Goal: Navigation & Orientation: Find specific page/section

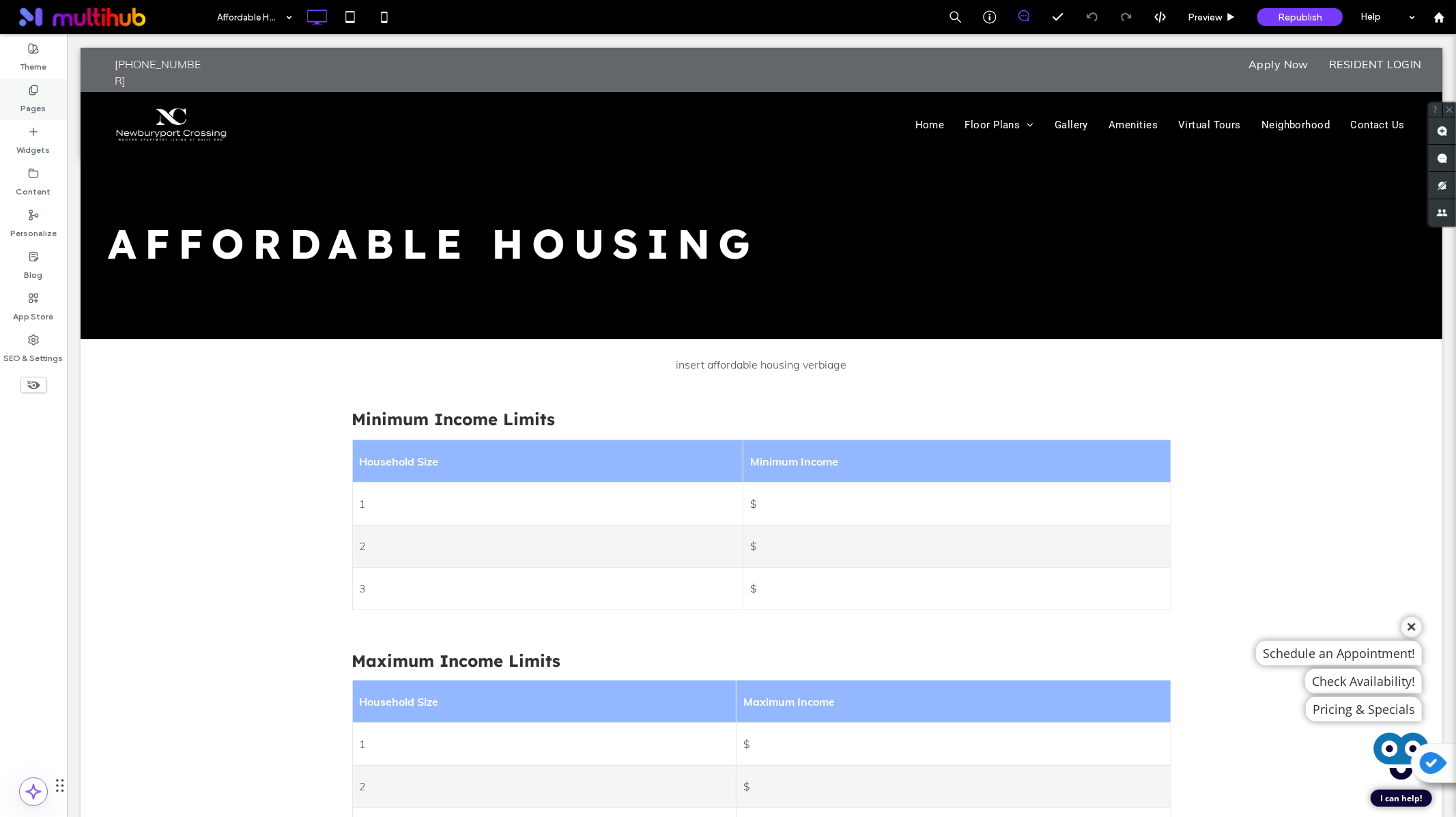
click at [29, 101] on label "Pages" at bounding box center [34, 105] width 25 height 19
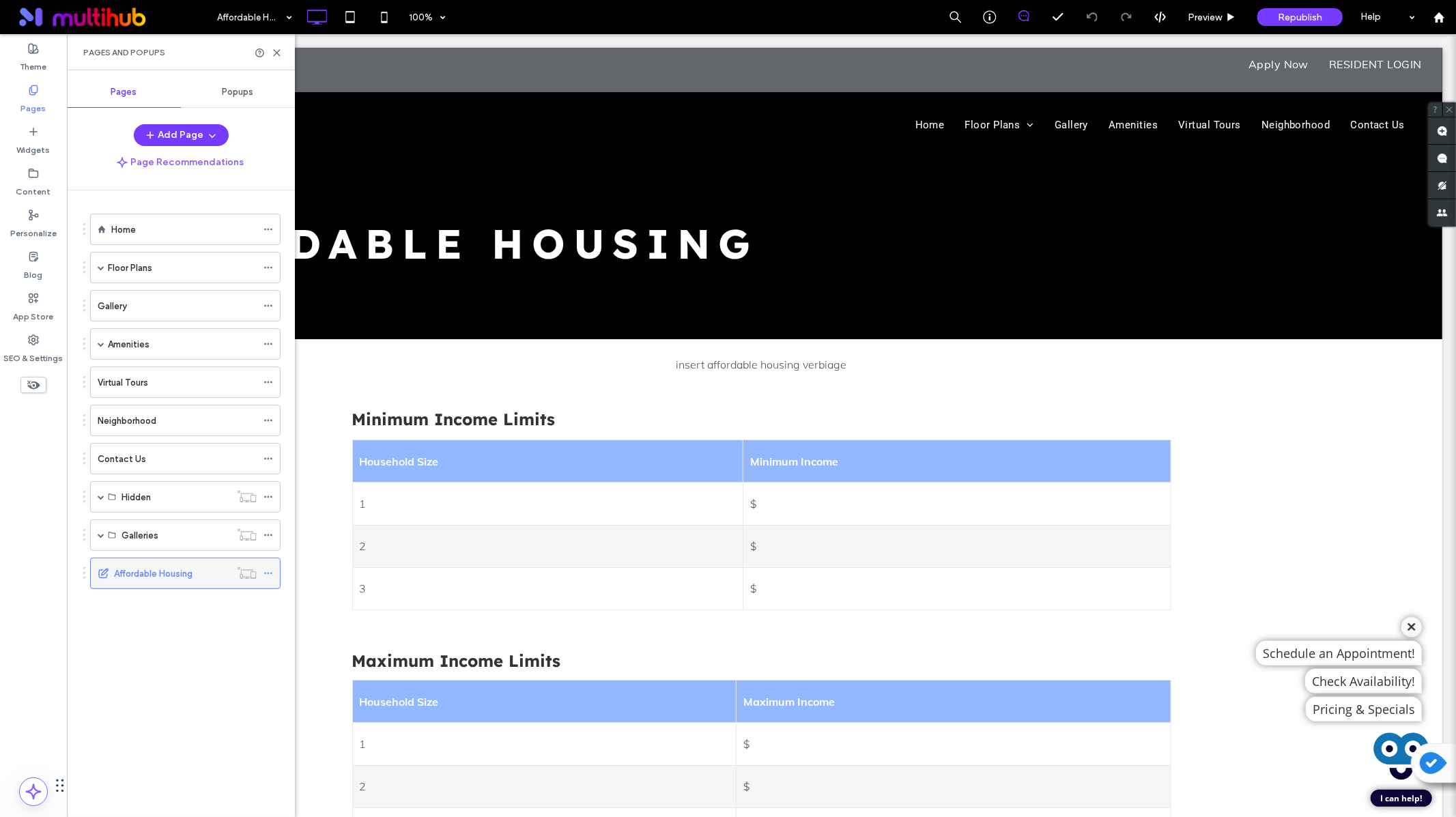
click at [267, 572] on icon at bounding box center [268, 573] width 9 height 9
click at [1215, 21] on span "Preview" at bounding box center [1205, 17] width 34 height 12
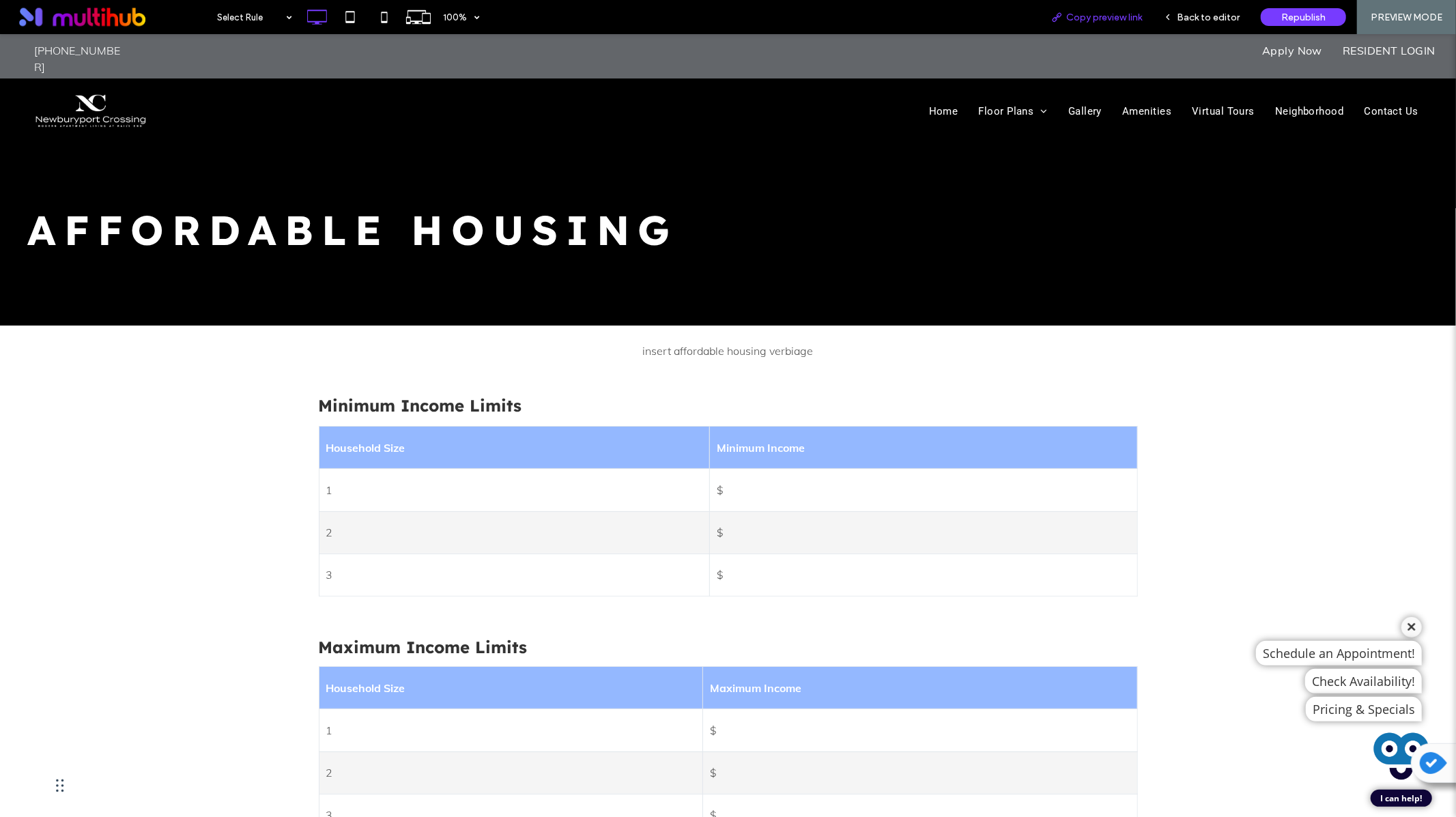
click at [1115, 22] on div "Copy preview link" at bounding box center [1096, 17] width 113 height 34
click at [1101, 16] on span "Copy preview link" at bounding box center [1104, 17] width 76 height 12
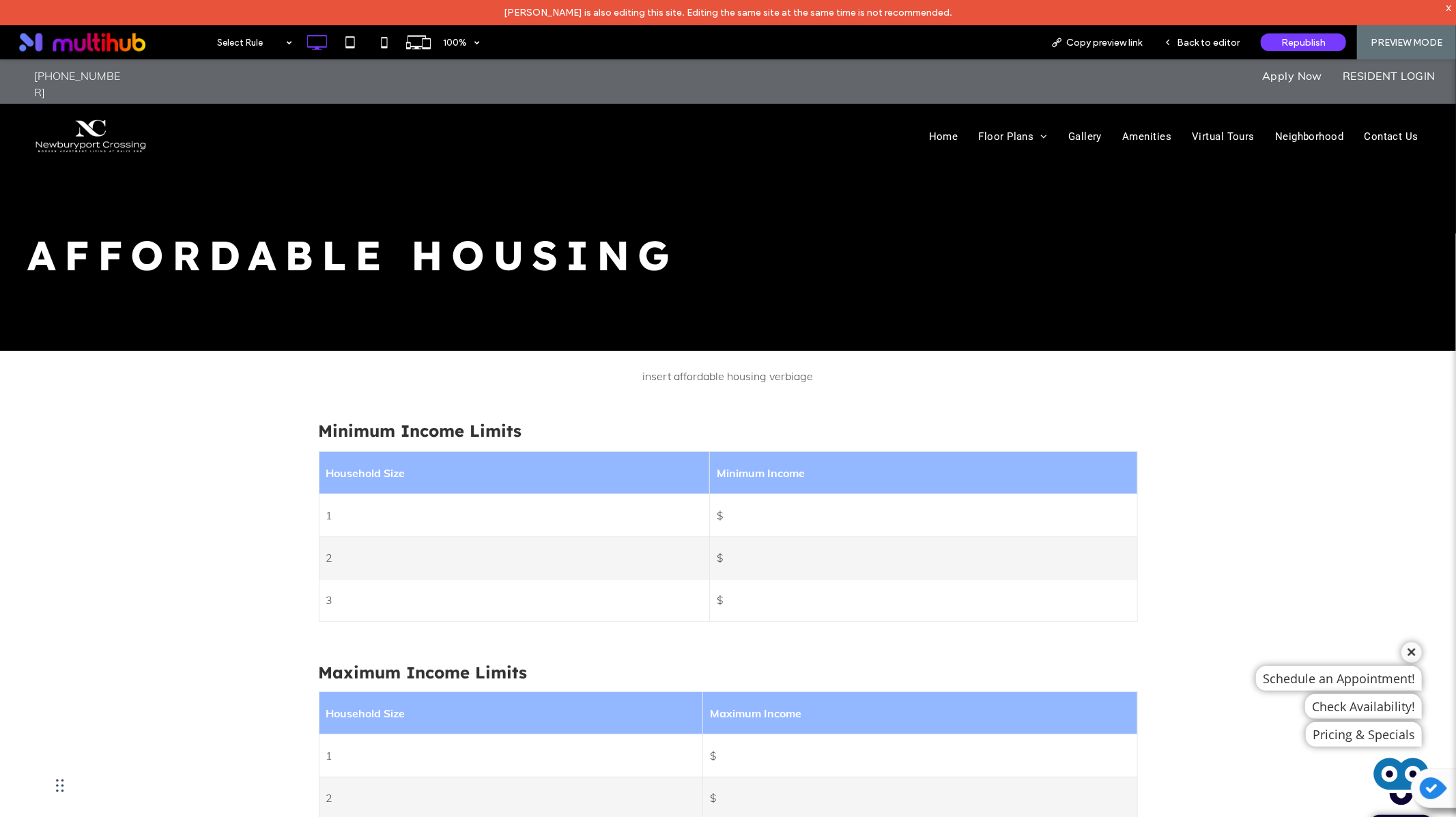
click at [780, 278] on div "Affordable Housing Click To Paste" at bounding box center [728, 238] width 1401 height 87
click at [111, 128] on img at bounding box center [91, 135] width 128 height 42
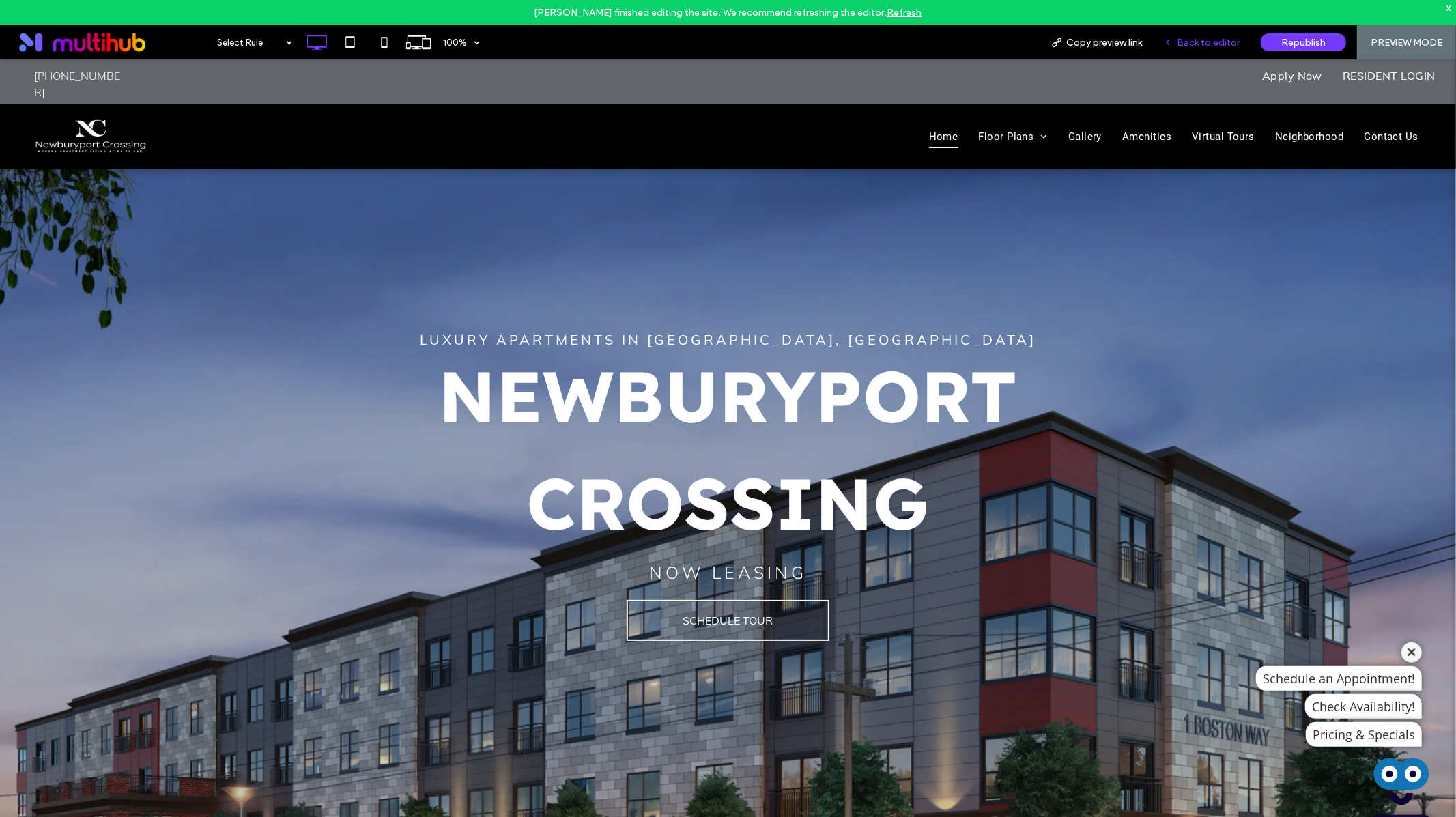
click at [1202, 47] on span "Back to editor" at bounding box center [1209, 42] width 63 height 12
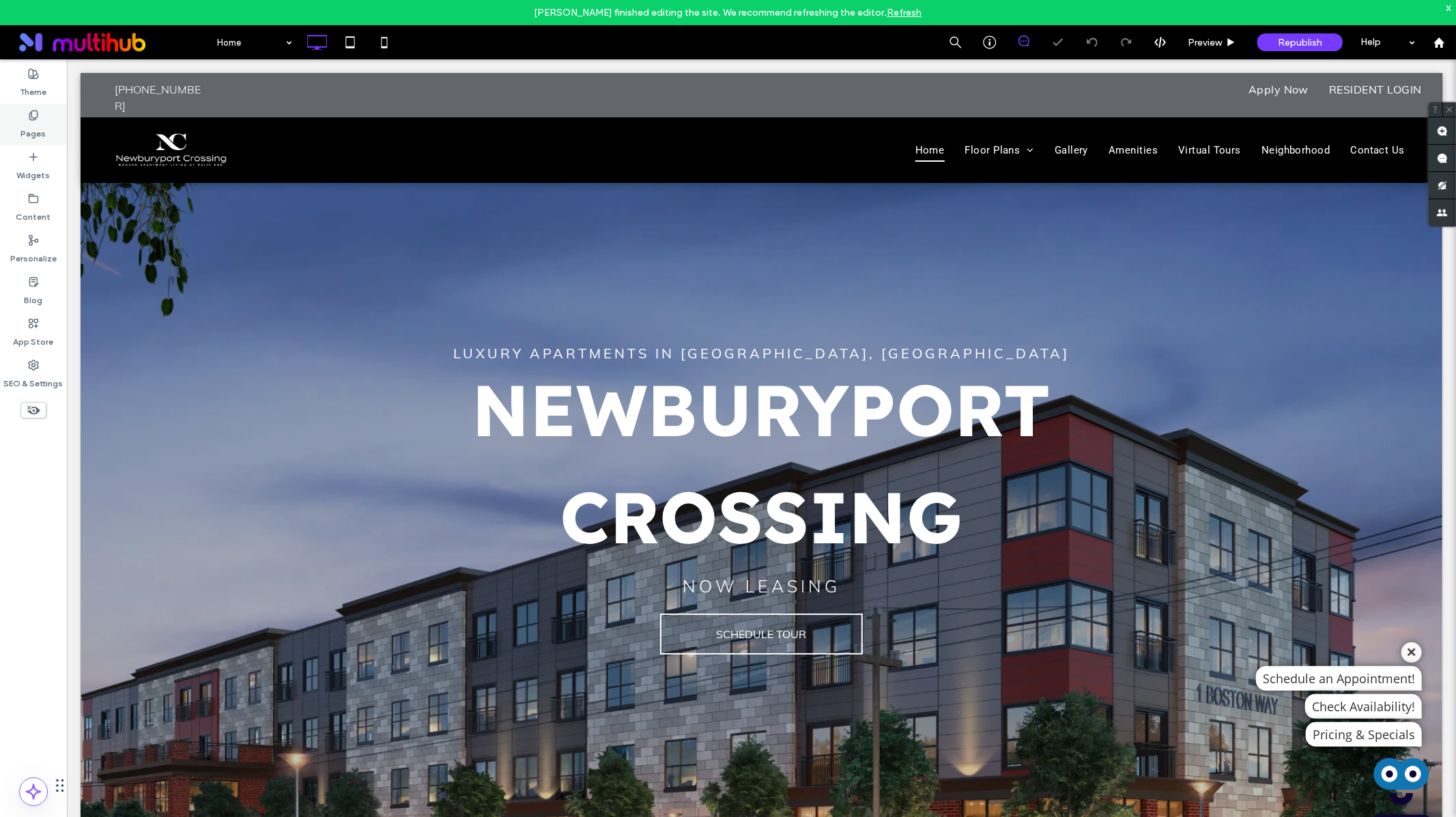
click at [33, 125] on label "Pages" at bounding box center [34, 130] width 25 height 19
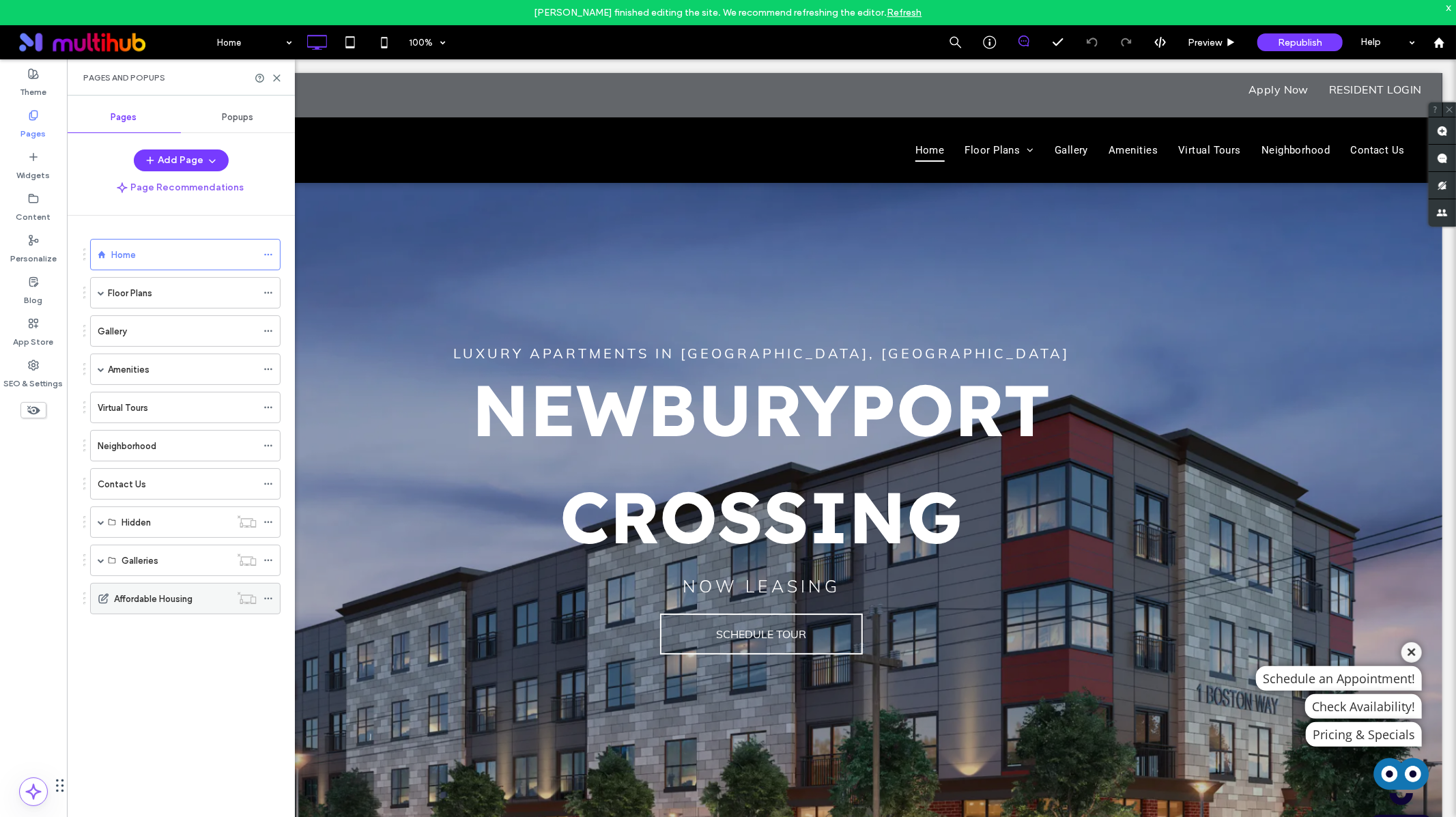
click at [138, 599] on label "Affordable Housing" at bounding box center [153, 599] width 78 height 24
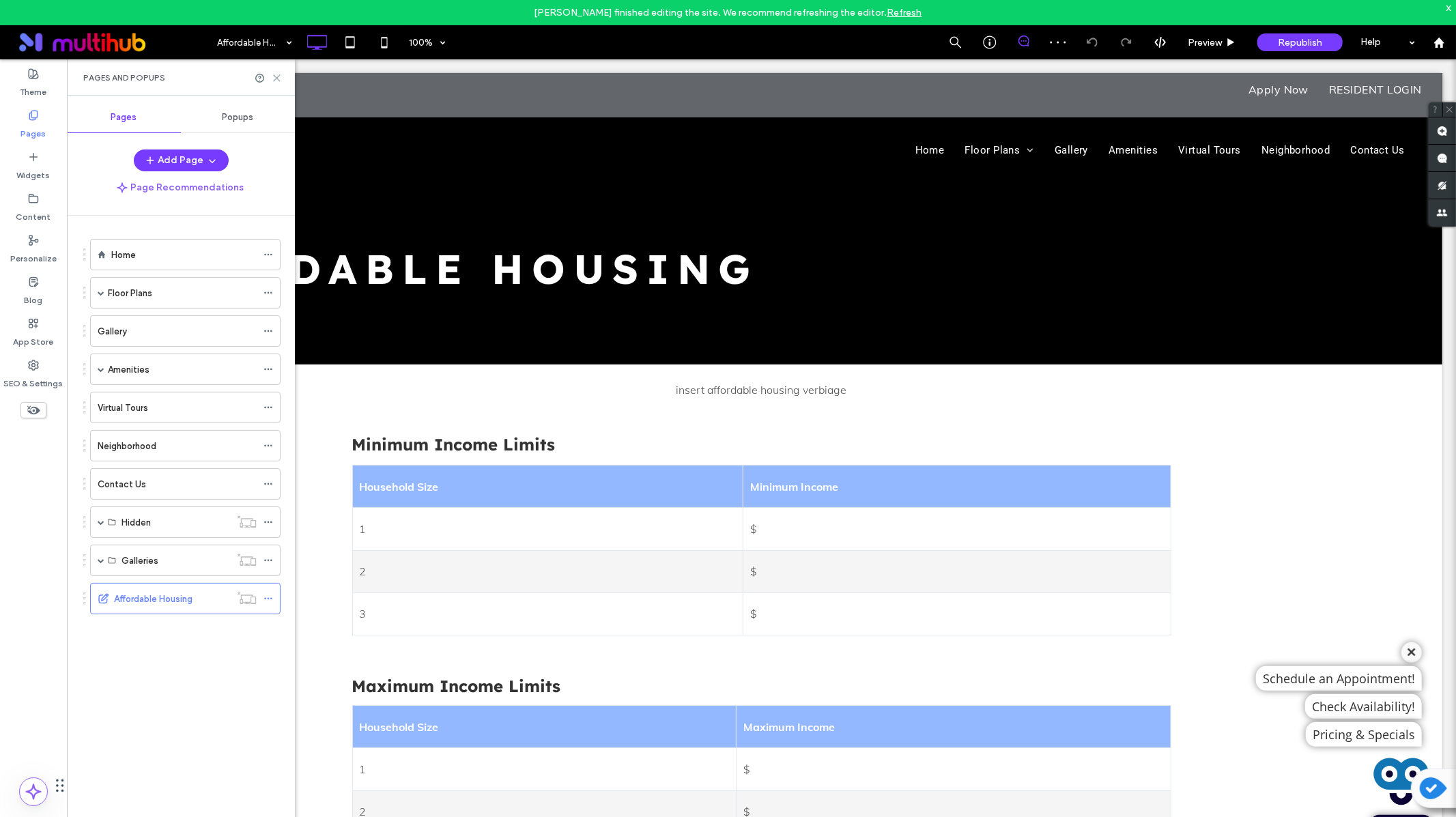
click at [279, 78] on icon at bounding box center [277, 78] width 10 height 10
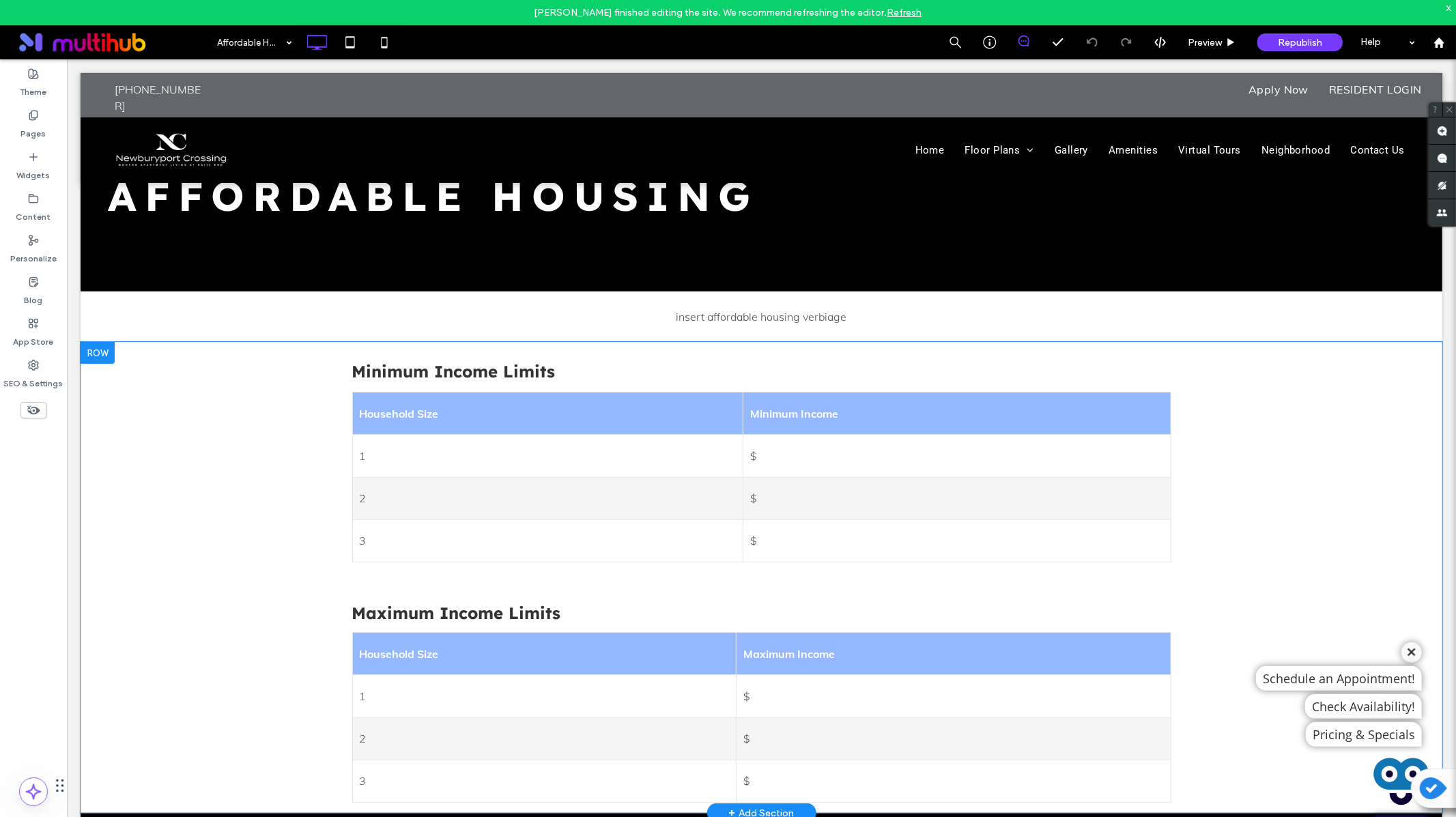
scroll to position [71, 0]
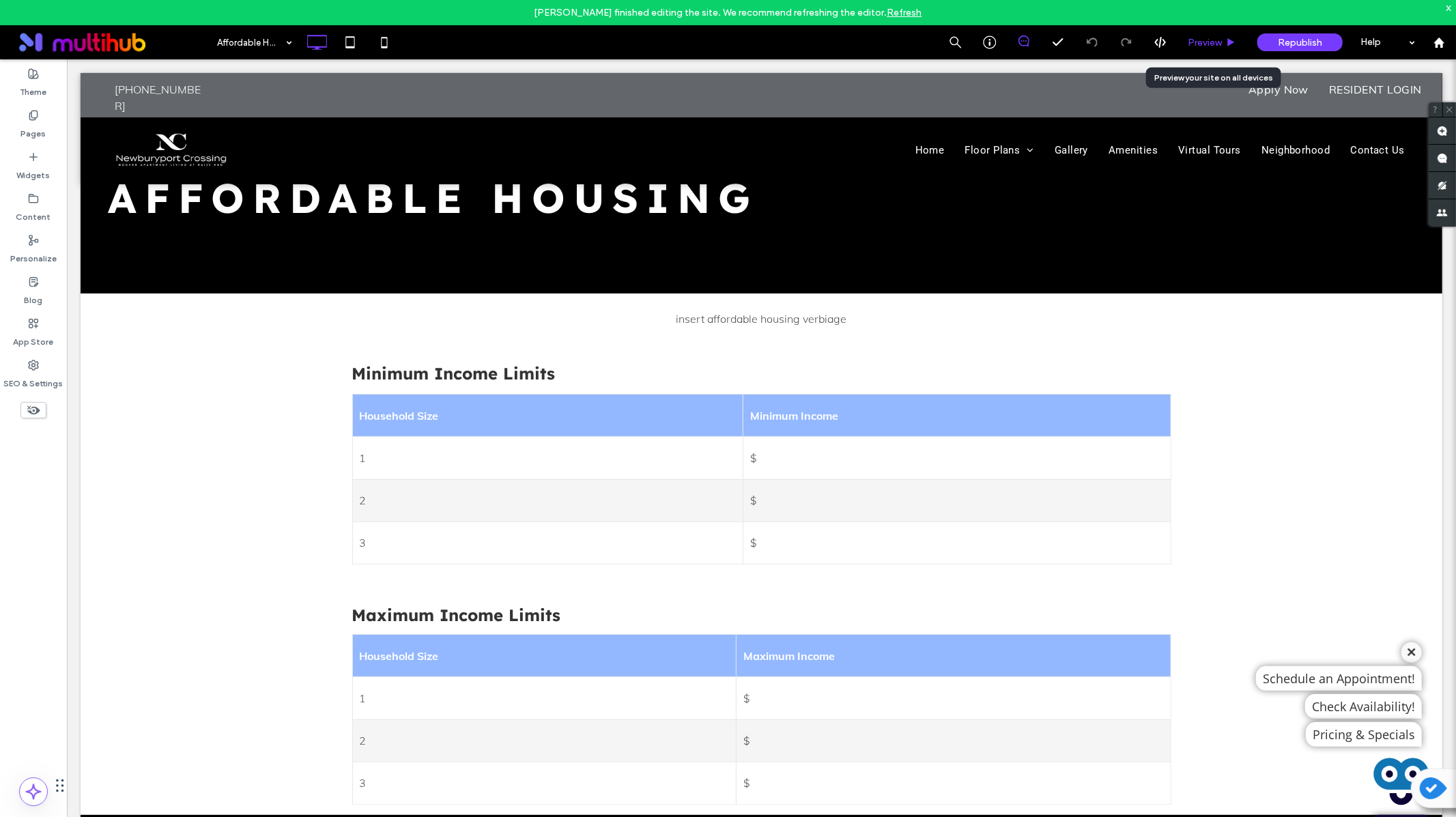
click at [1202, 45] on span "Preview" at bounding box center [1205, 42] width 34 height 12
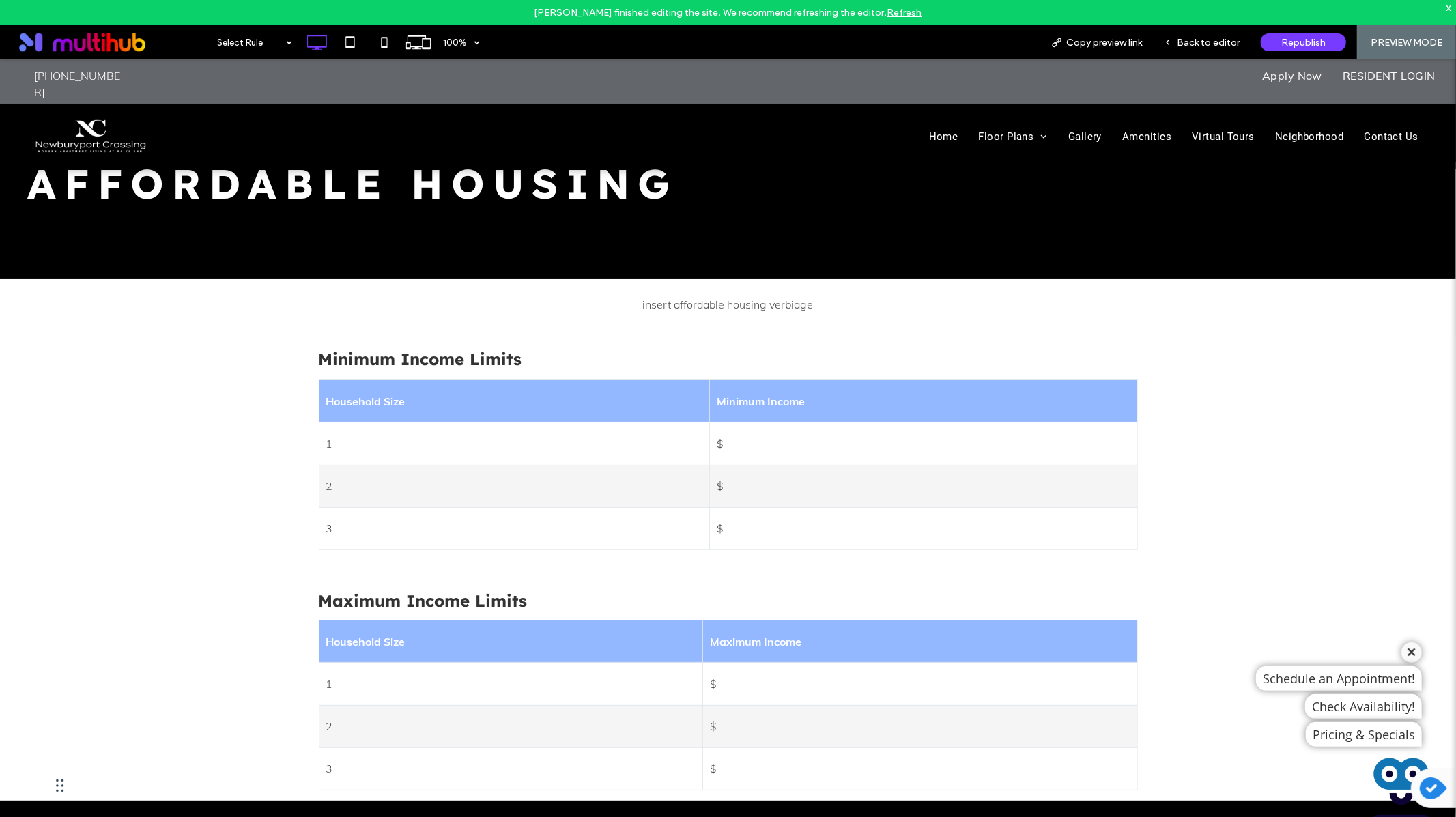
scroll to position [63, 0]
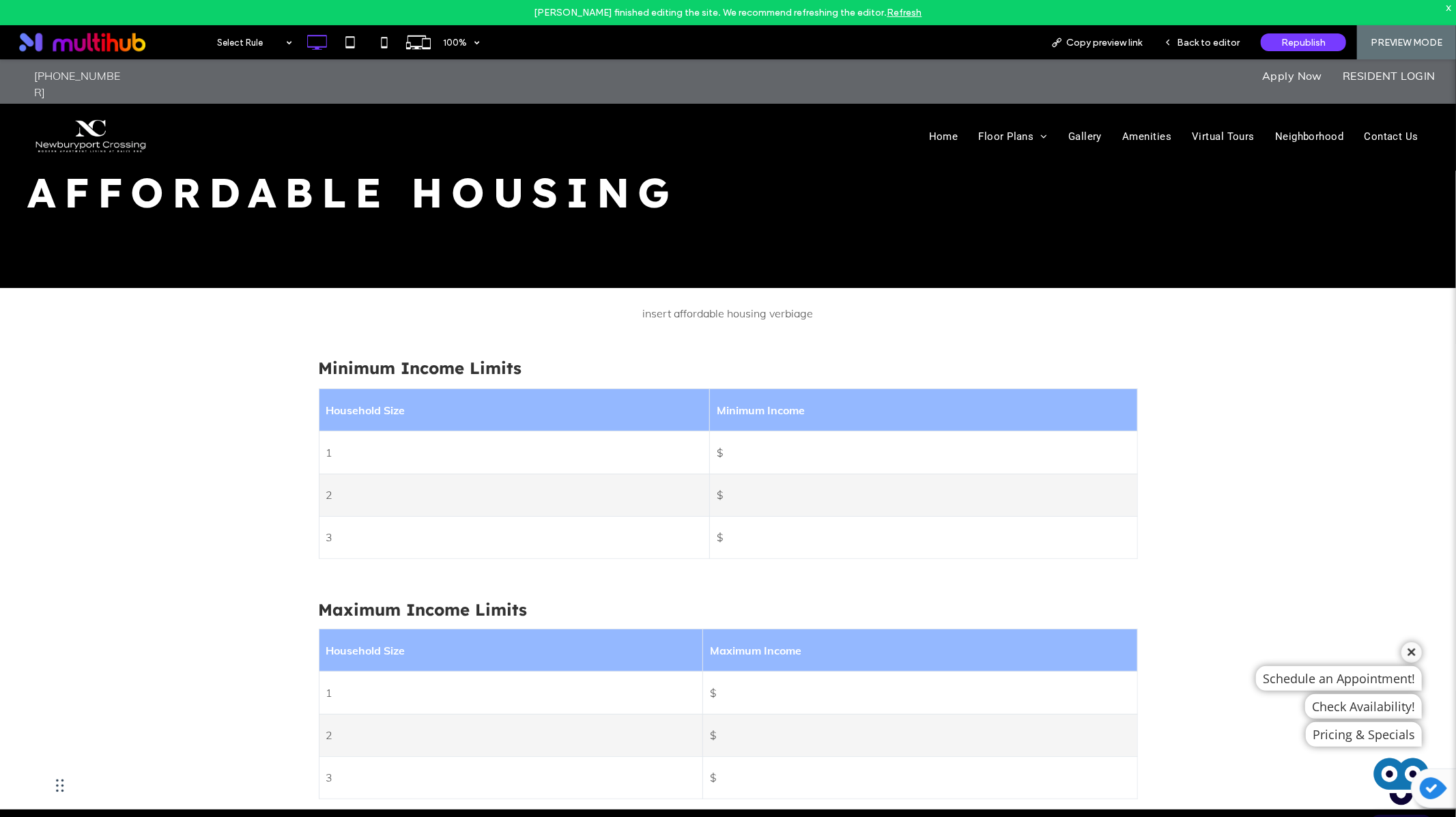
click at [262, 451] on div "Minimum Income Limits Household Size Minimum Income 1 $ 2 $ 3 $ Maximum Income …" at bounding box center [728, 573] width 1456 height 471
